Goal: Task Accomplishment & Management: Manage account settings

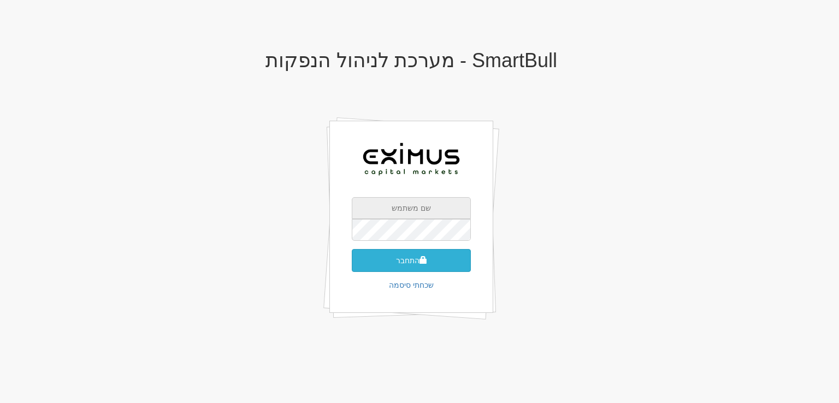
type input "[EMAIL_ADDRESS][DOMAIN_NAME]"
click at [405, 262] on button "התחבר" at bounding box center [411, 260] width 119 height 23
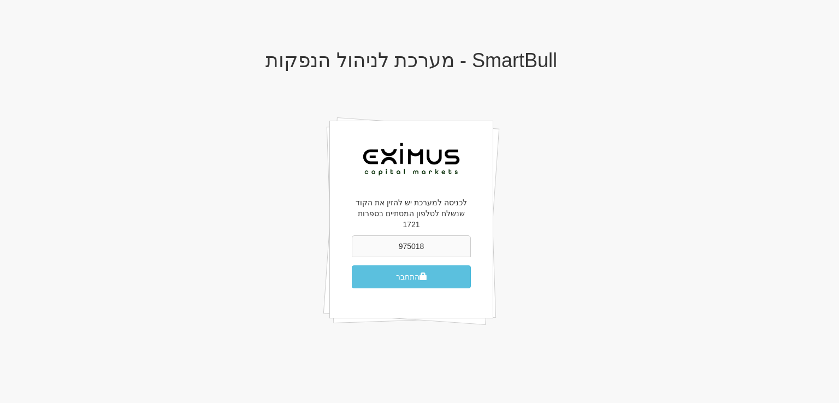
type input "975018"
click at [352, 265] on button "התחבר" at bounding box center [411, 276] width 119 height 23
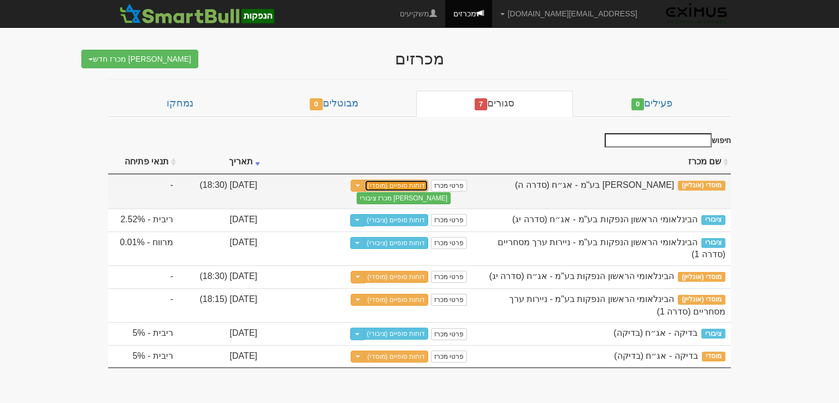
click at [409, 182] on link "דוחות סופיים (מוסדי)" at bounding box center [396, 186] width 64 height 12
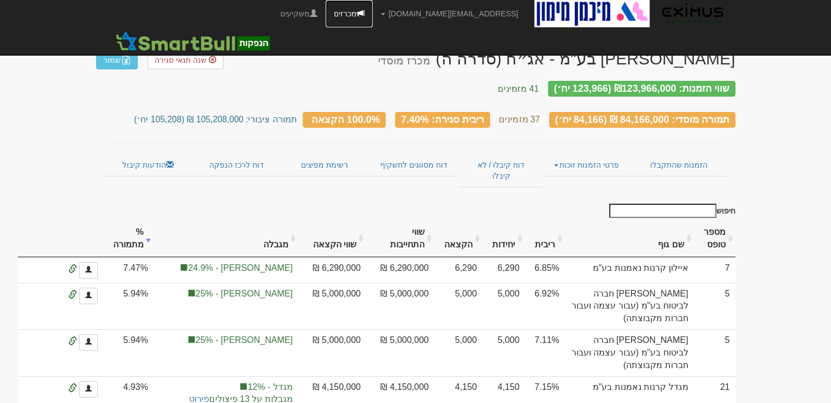
click at [373, 18] on link "מכרזים" at bounding box center [349, 13] width 47 height 27
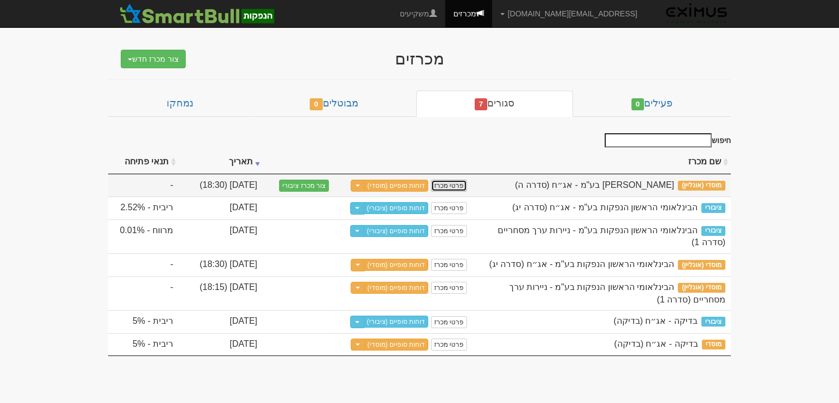
click at [463, 185] on link "פרטי מכרז" at bounding box center [449, 186] width 36 height 12
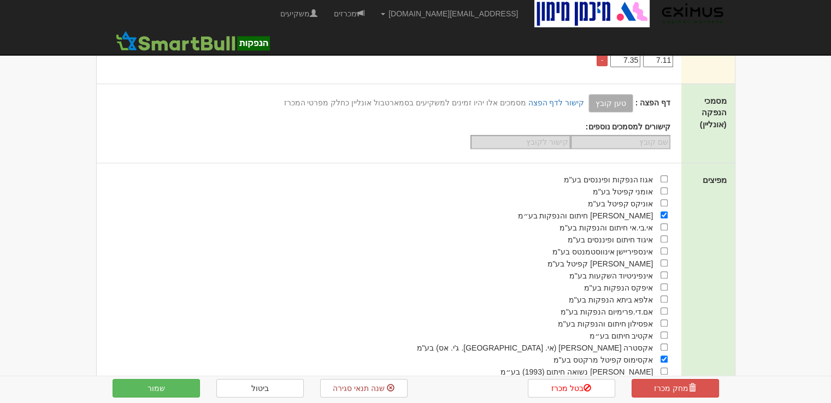
scroll to position [1178, 0]
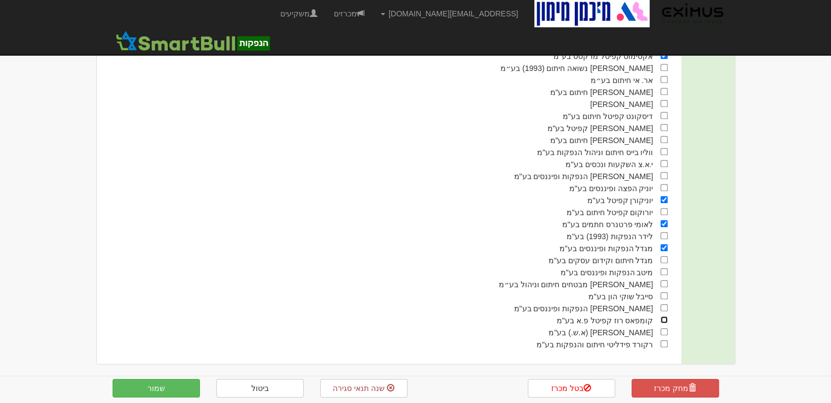
click at [664, 316] on input "checkbox" at bounding box center [663, 319] width 7 height 7
checkbox input "true"
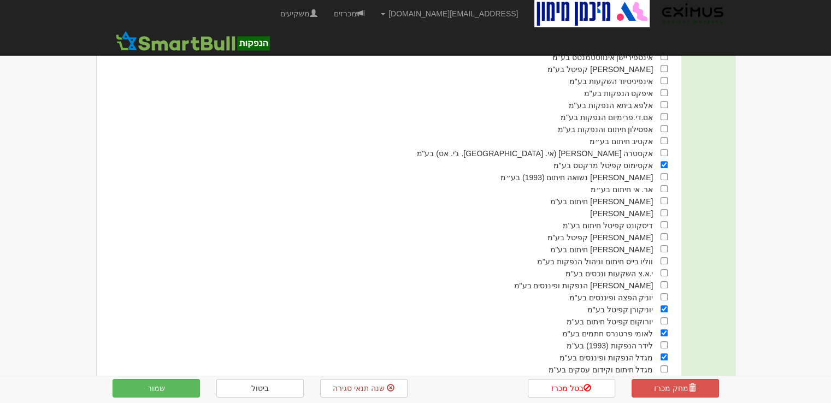
scroll to position [1014, 0]
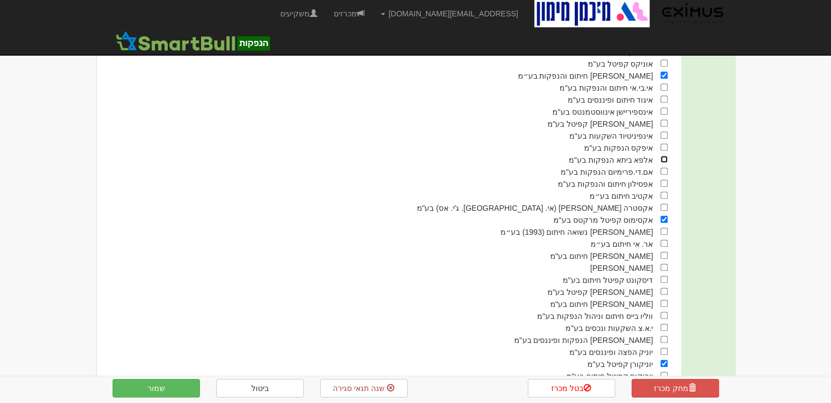
click at [664, 156] on input "checkbox" at bounding box center [663, 159] width 7 height 7
checkbox input "true"
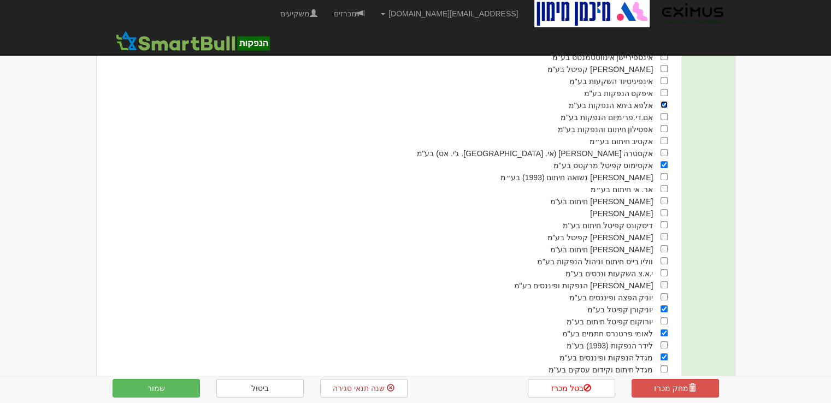
scroll to position [1178, 0]
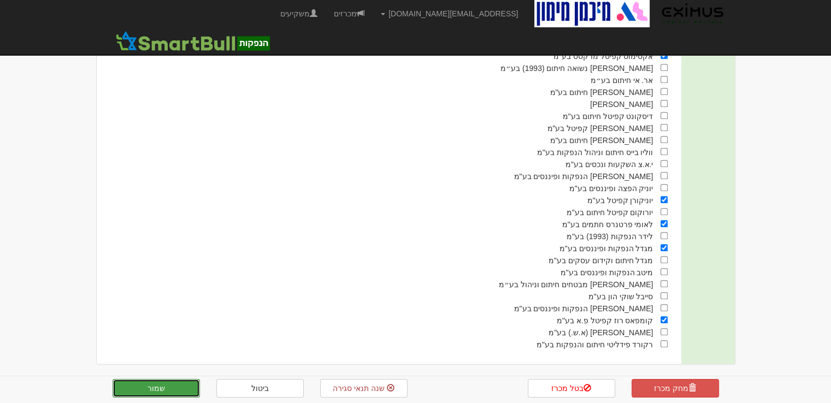
click at [150, 387] on button "שמור" at bounding box center [156, 388] width 87 height 19
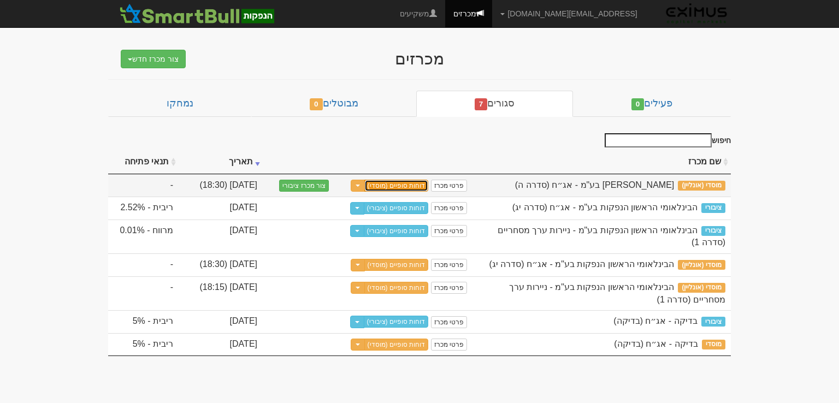
click at [405, 184] on link "דוחות סופיים (מוסדי)" at bounding box center [396, 186] width 64 height 12
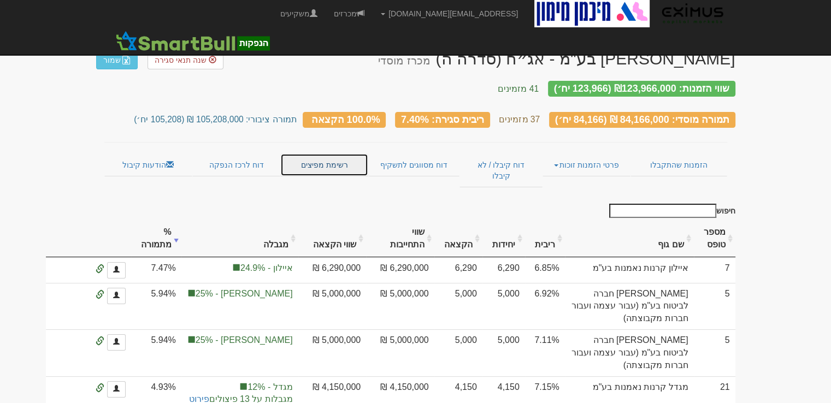
click at [316, 154] on link "רשימת מפיצים" at bounding box center [323, 165] width 87 height 23
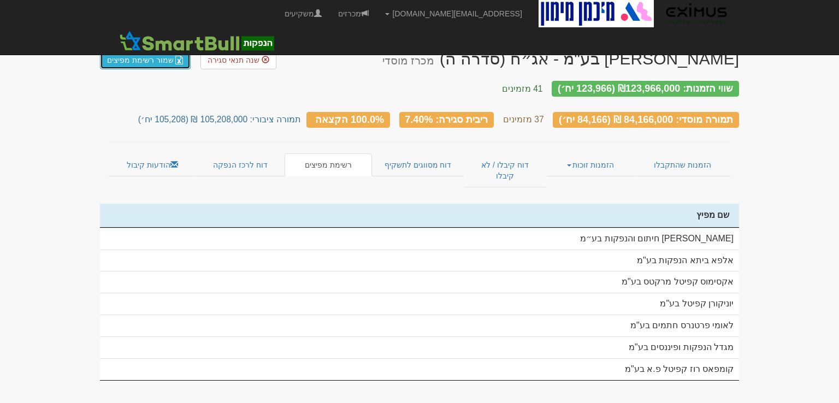
click at [147, 57] on link "שמור רשימת מפיצים" at bounding box center [145, 60] width 91 height 19
